Goal: Task Accomplishment & Management: Manage account settings

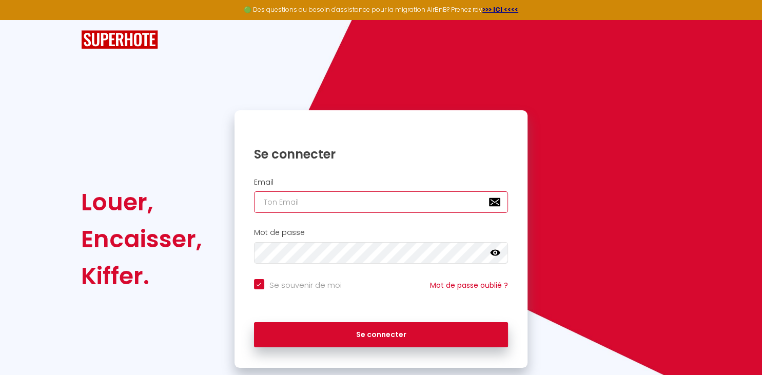
click at [300, 204] on input "email" at bounding box center [381, 202] width 255 height 22
type input "S"
checkbox input "true"
type input "SE"
checkbox input "true"
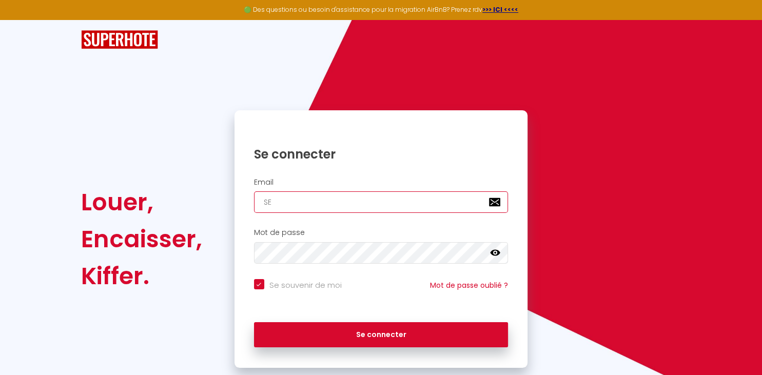
type input "SER"
checkbox input "true"
type input "SERG"
checkbox input "true"
type input "[PERSON_NAME]"
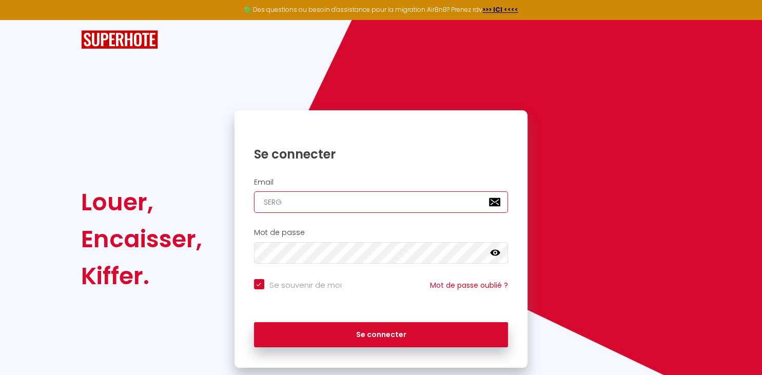
checkbox input "true"
type input "[PERSON_NAME]."
checkbox input "true"
type input "[PERSON_NAME].D"
checkbox input "true"
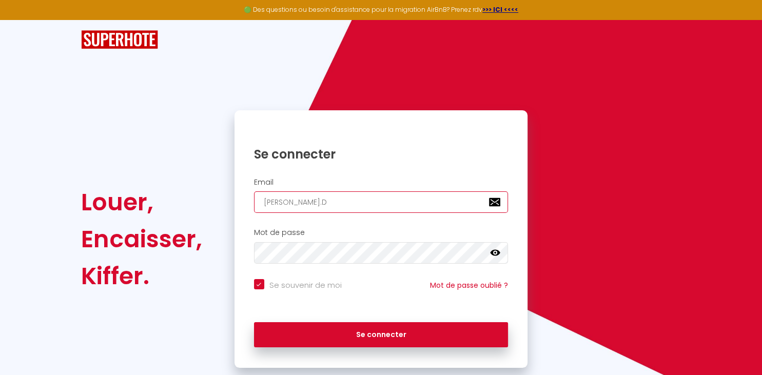
type input "[PERSON_NAME].DR"
checkbox input "true"
type input "[PERSON_NAME].DRE"
checkbox input "true"
type input "[PERSON_NAME].DRES"
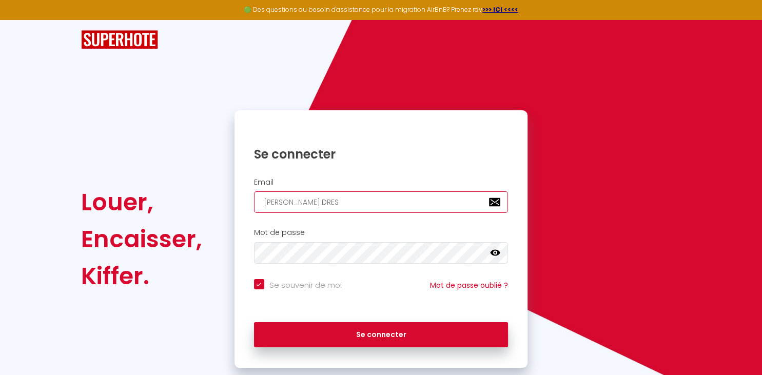
checkbox input "true"
type input "[PERSON_NAME].DRESE"
checkbox input "true"
type input "[PERSON_NAME].[PERSON_NAME]"
checkbox input "true"
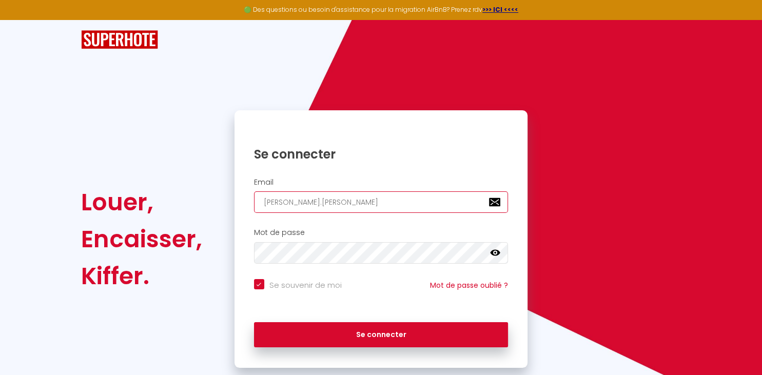
type input "[PERSON_NAME].DRESENS"
checkbox input "true"
type input "[PERSON_NAME].DRESENS@"
checkbox input "true"
type input "[PERSON_NAME]"
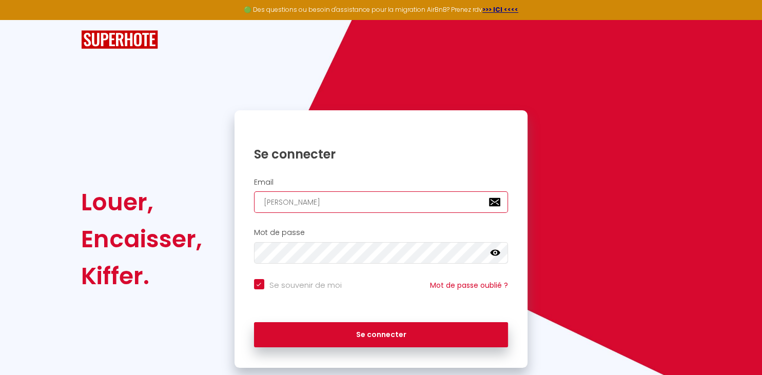
checkbox input "true"
type input "[PERSON_NAME]"
checkbox input "true"
type input "[PERSON_NAME]"
checkbox input "true"
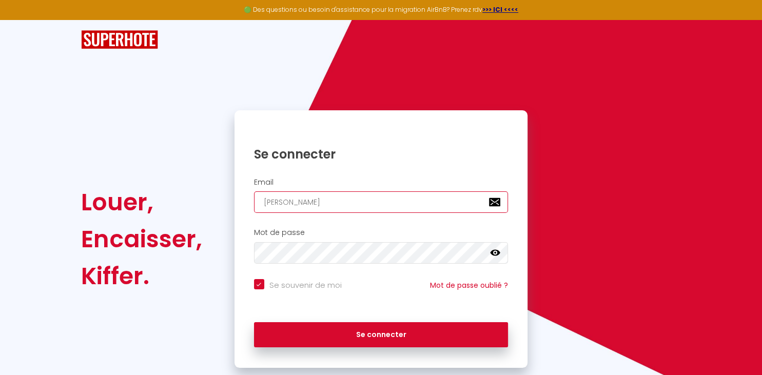
type input "[PERSON_NAME]"
checkbox input "true"
type input "[PERSON_NAME]"
checkbox input "true"
type input "[PERSON_NAME]."
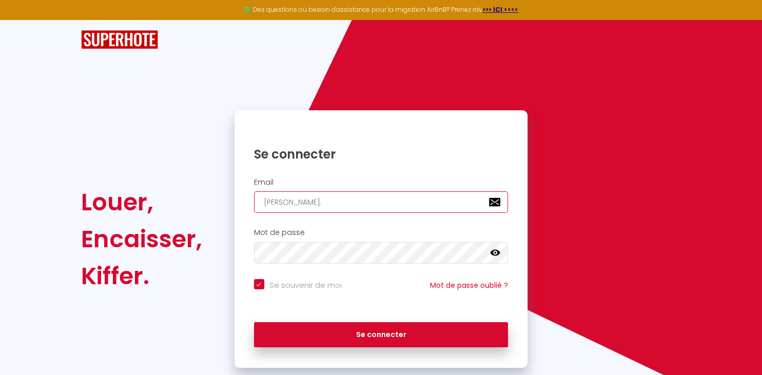
checkbox input "true"
type input "[PERSON_NAME]"
checkbox input "true"
type input "[PERSON_NAME][EMAIL_ADDRESS][DOMAIN_NAME]"
checkbox input "true"
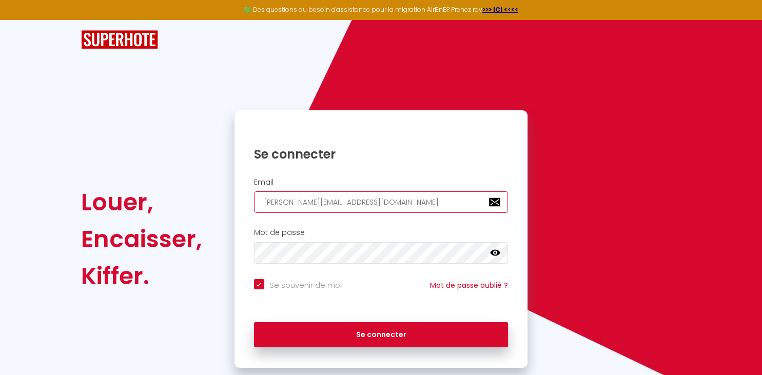
type input "[PERSON_NAME][EMAIL_ADDRESS][DOMAIN_NAME]"
checkbox input "true"
type input "[PERSON_NAME][EMAIL_ADDRESS][DOMAIN_NAME]"
click at [259, 284] on input "Se souvenir de moi" at bounding box center [298, 284] width 88 height 10
checkbox input "false"
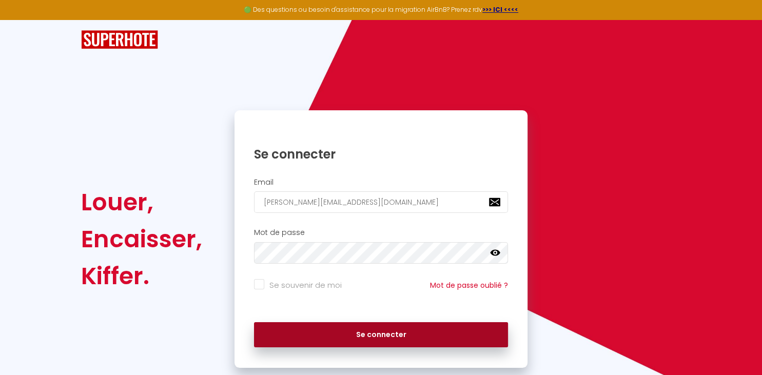
click at [338, 336] on button "Se connecter" at bounding box center [381, 335] width 255 height 26
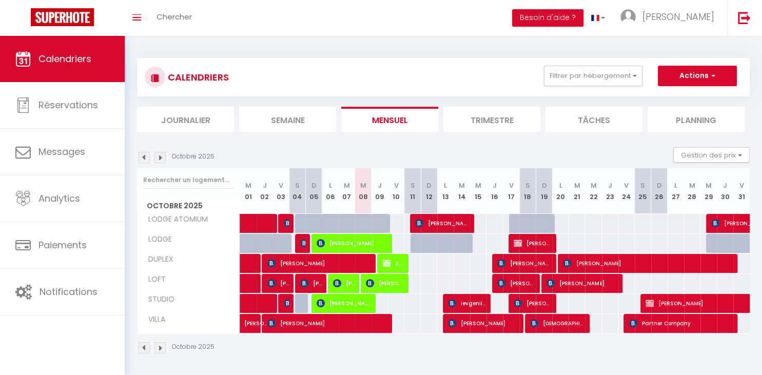
click at [350, 259] on span "[PERSON_NAME]" at bounding box center [319, 264] width 104 height 20
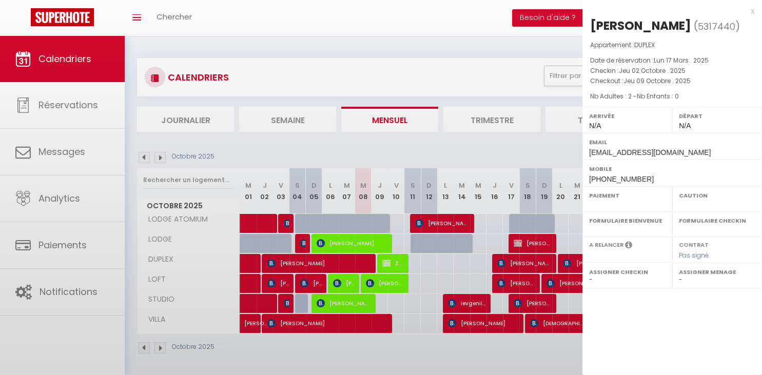
select select "OK"
select select "KO"
select select "0"
select select "1"
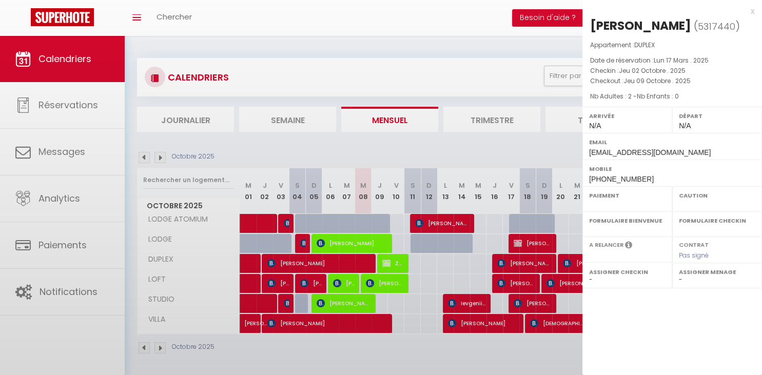
select select
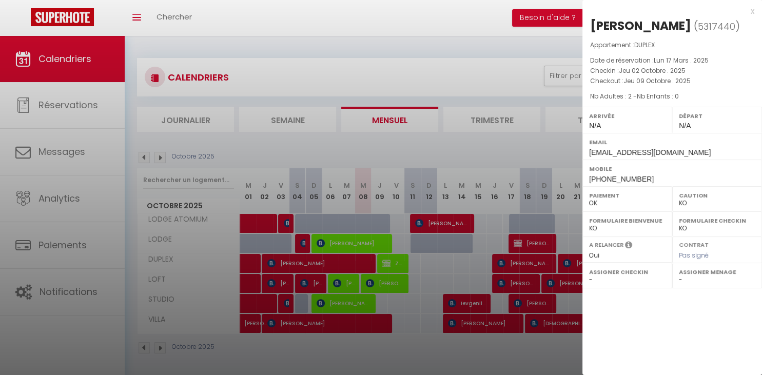
click at [493, 354] on div at bounding box center [381, 187] width 762 height 375
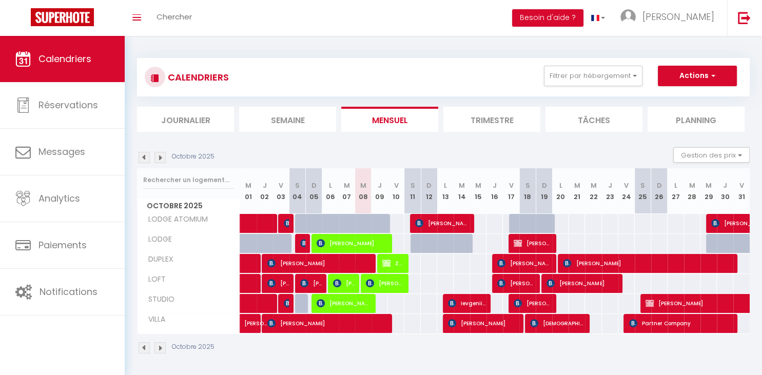
click at [395, 268] on span "ZEUS SLRS" at bounding box center [393, 264] width 22 height 20
select select "OK"
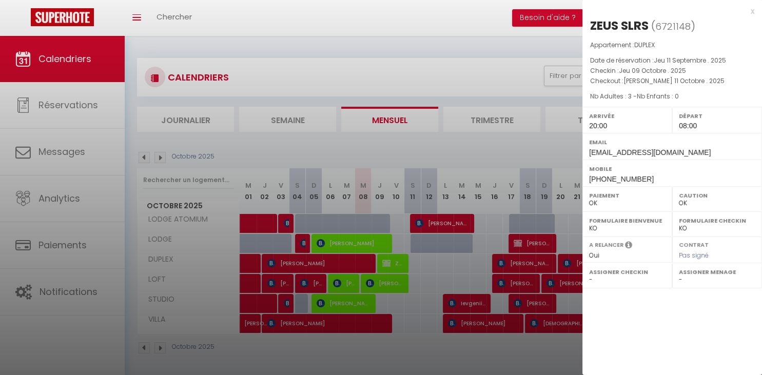
click at [543, 26] on div at bounding box center [381, 187] width 762 height 375
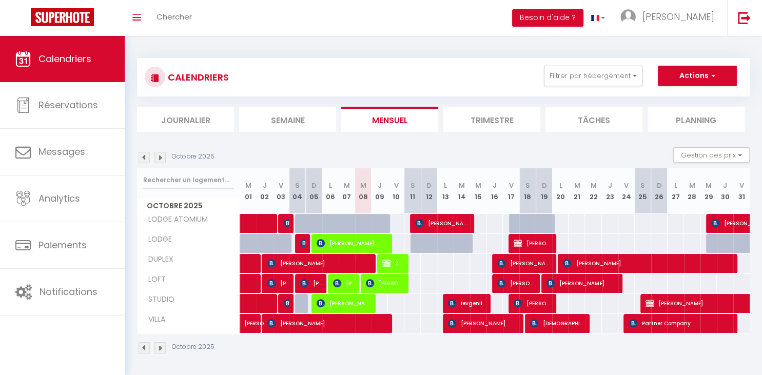
click at [396, 260] on span "ZEUS SLRS" at bounding box center [393, 264] width 22 height 20
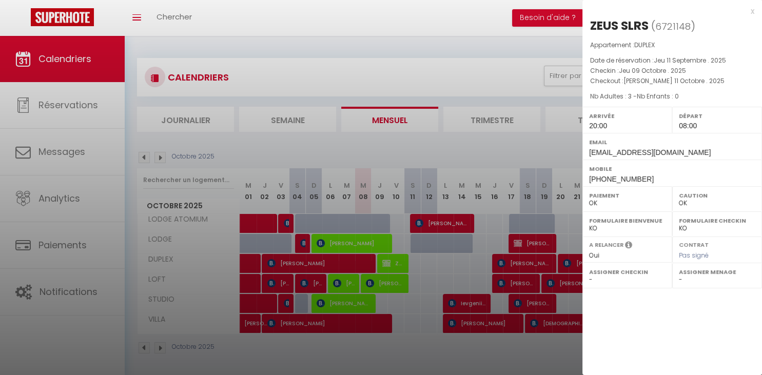
click at [385, 287] on div at bounding box center [381, 187] width 762 height 375
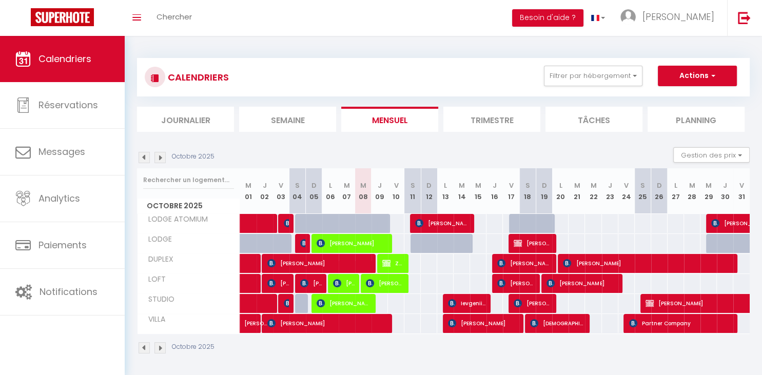
click at [378, 286] on span "[PERSON_NAME] [PERSON_NAME]" at bounding box center [385, 284] width 38 height 20
select select "0"
select select "1"
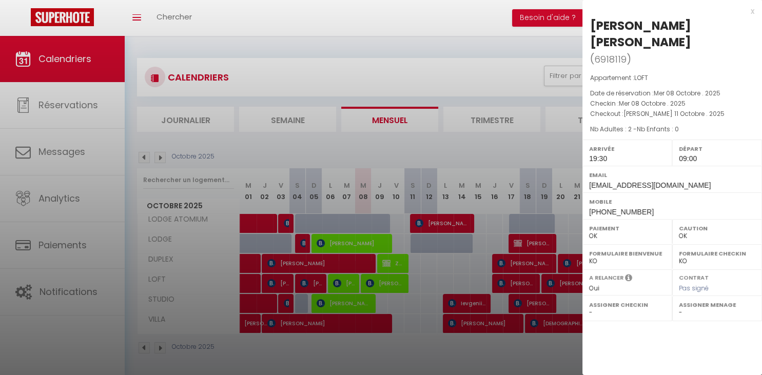
click at [396, 47] on div at bounding box center [381, 187] width 762 height 375
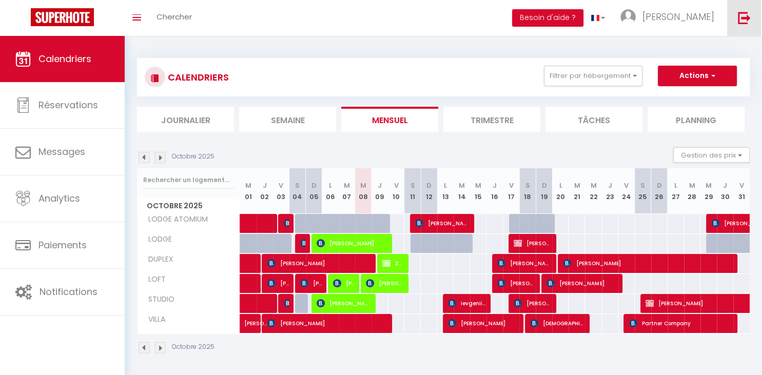
click at [745, 13] on img at bounding box center [744, 17] width 13 height 13
